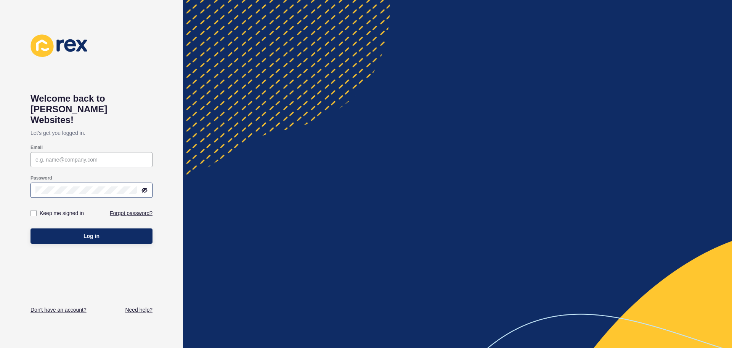
drag, startPoint x: 64, startPoint y: 185, endPoint x: 42, endPoint y: 174, distance: 24.2
click at [42, 182] on div at bounding box center [92, 189] width 122 height 15
click at [43, 156] on input "Email" at bounding box center [91, 160] width 112 height 8
type input "[EMAIL_ADDRESS][DOMAIN_NAME]"
click at [31, 228] on button "Log in" at bounding box center [92, 235] width 122 height 15
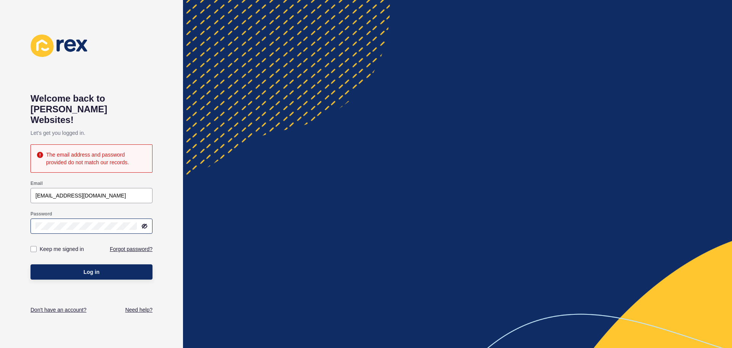
click at [144, 224] on icon at bounding box center [145, 226] width 5 height 4
click at [98, 265] on button "Log in" at bounding box center [92, 271] width 122 height 15
click at [51, 191] on input "[EMAIL_ADDRESS][DOMAIN_NAME]" at bounding box center [91, 195] width 112 height 8
drag, startPoint x: 107, startPoint y: 194, endPoint x: 0, endPoint y: 180, distance: 108.1
click at [0, 180] on div "Welcome back to [PERSON_NAME] Websites! Let's get you logged in. The email addr…" at bounding box center [91, 174] width 183 height 348
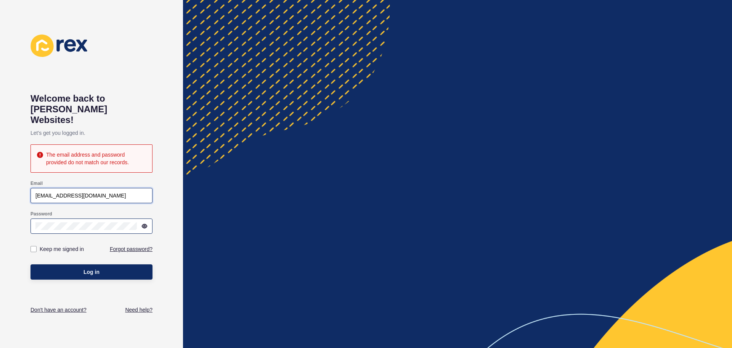
click at [112, 191] on input "[EMAIL_ADDRESS][DOMAIN_NAME]" at bounding box center [91, 195] width 112 height 8
drag, startPoint x: 109, startPoint y: 185, endPoint x: 0, endPoint y: 144, distance: 116.5
click at [0, 144] on div "Welcome back to [PERSON_NAME] Websites! Let's get you logged in. The email addr…" at bounding box center [91, 174] width 183 height 348
type input "[EMAIL_ADDRESS][DOMAIN_NAME]"
click at [78, 264] on button "Log in" at bounding box center [92, 271] width 122 height 15
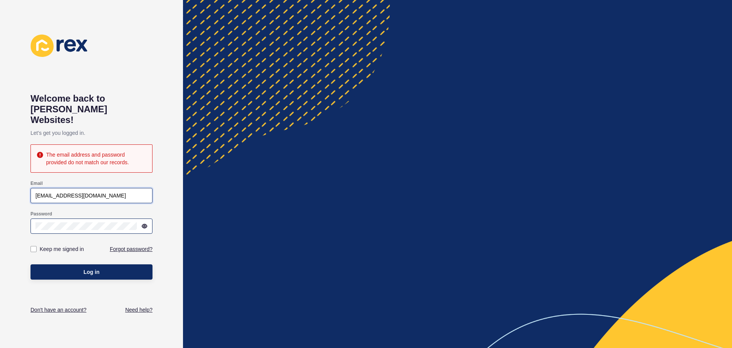
click at [93, 191] on input "[EMAIL_ADDRESS][DOMAIN_NAME]" at bounding box center [91, 195] width 112 height 8
click at [34, 188] on div "[EMAIL_ADDRESS][DOMAIN_NAME]" at bounding box center [92, 195] width 122 height 15
click at [0, 208] on div "Welcome back to [PERSON_NAME] Websites! Let's get you logged in. The email addr…" at bounding box center [91, 174] width 183 height 348
click at [31, 264] on button "Log in" at bounding box center [92, 271] width 122 height 15
